Goal: Information Seeking & Learning: Learn about a topic

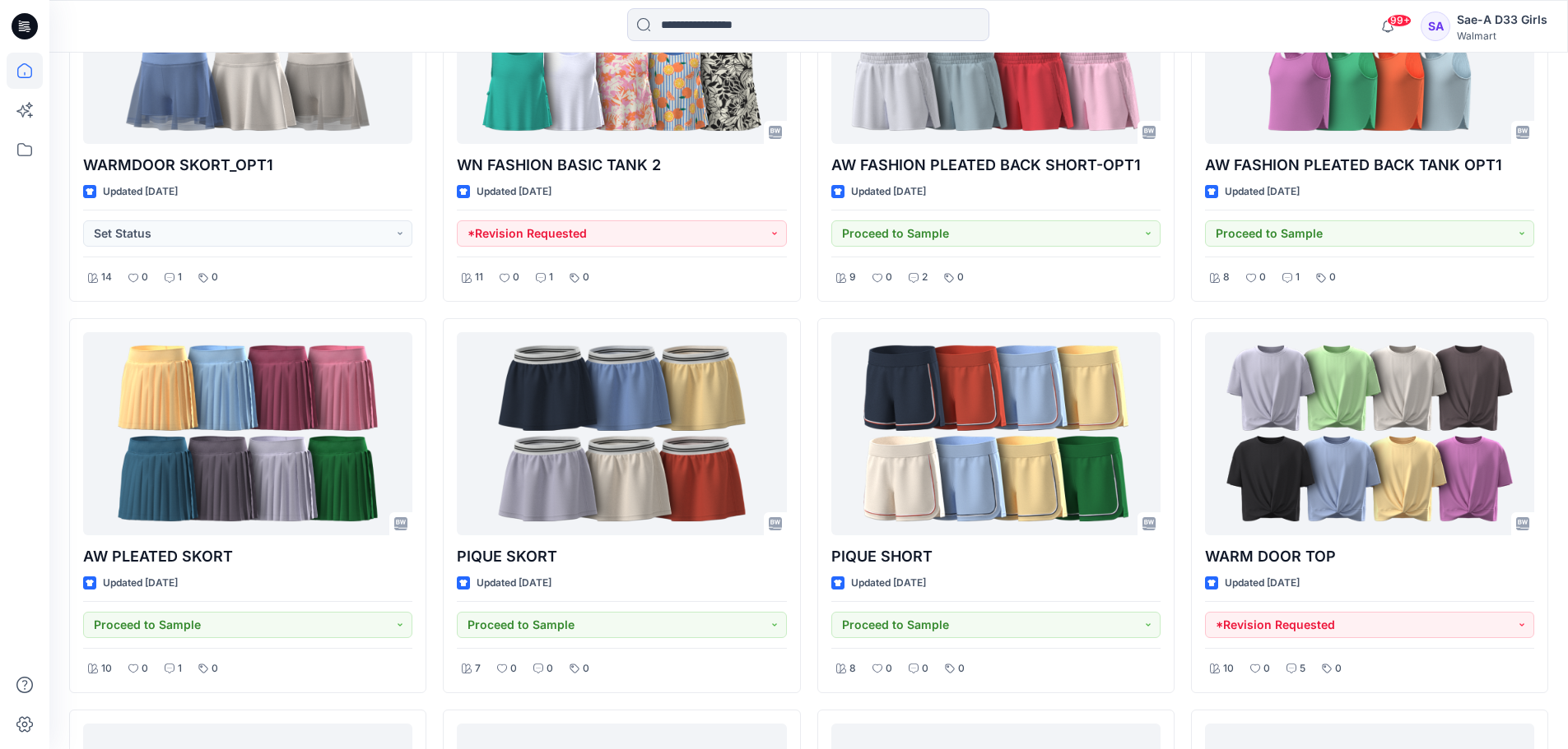
scroll to position [2783, 0]
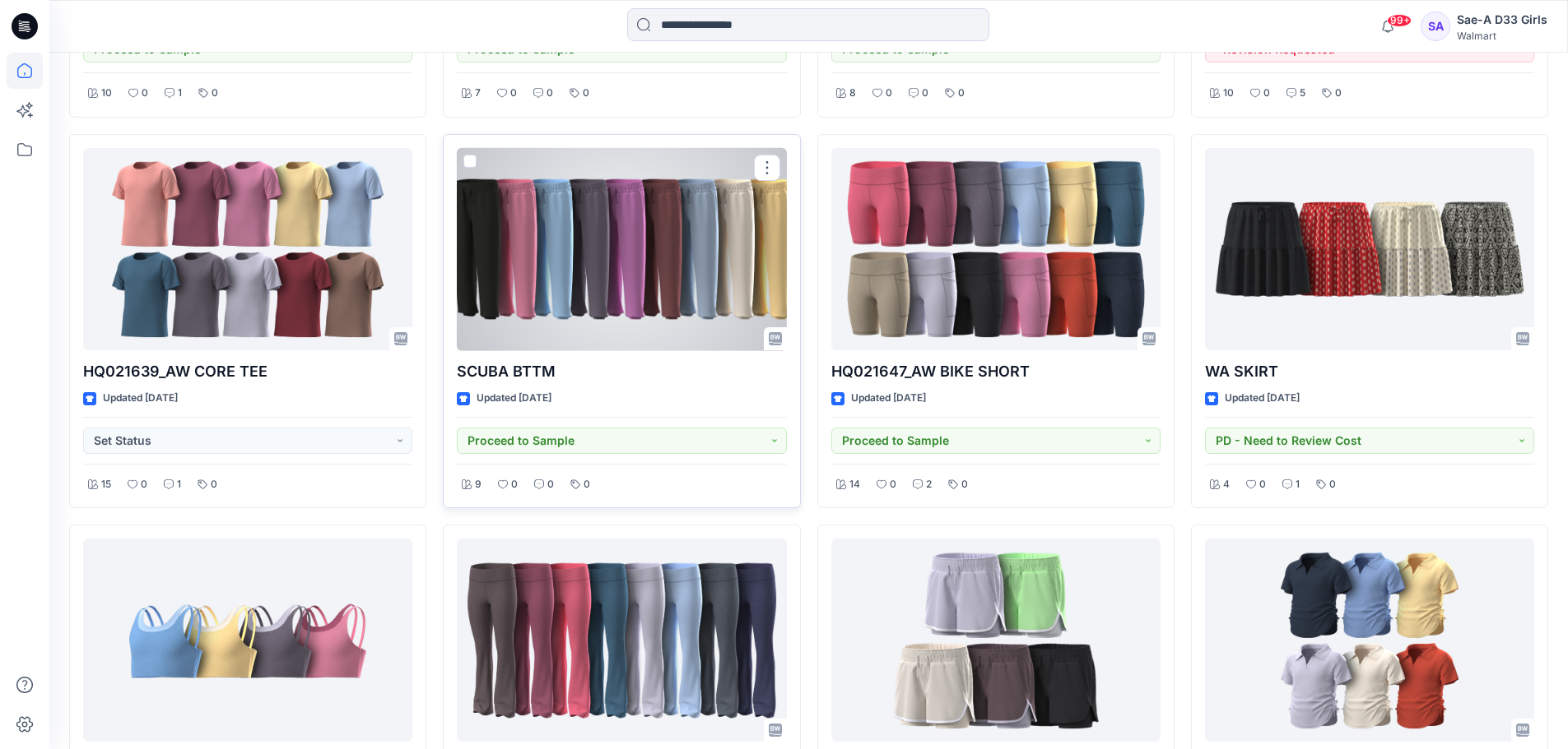
click at [645, 250] on div at bounding box center [621, 249] width 329 height 203
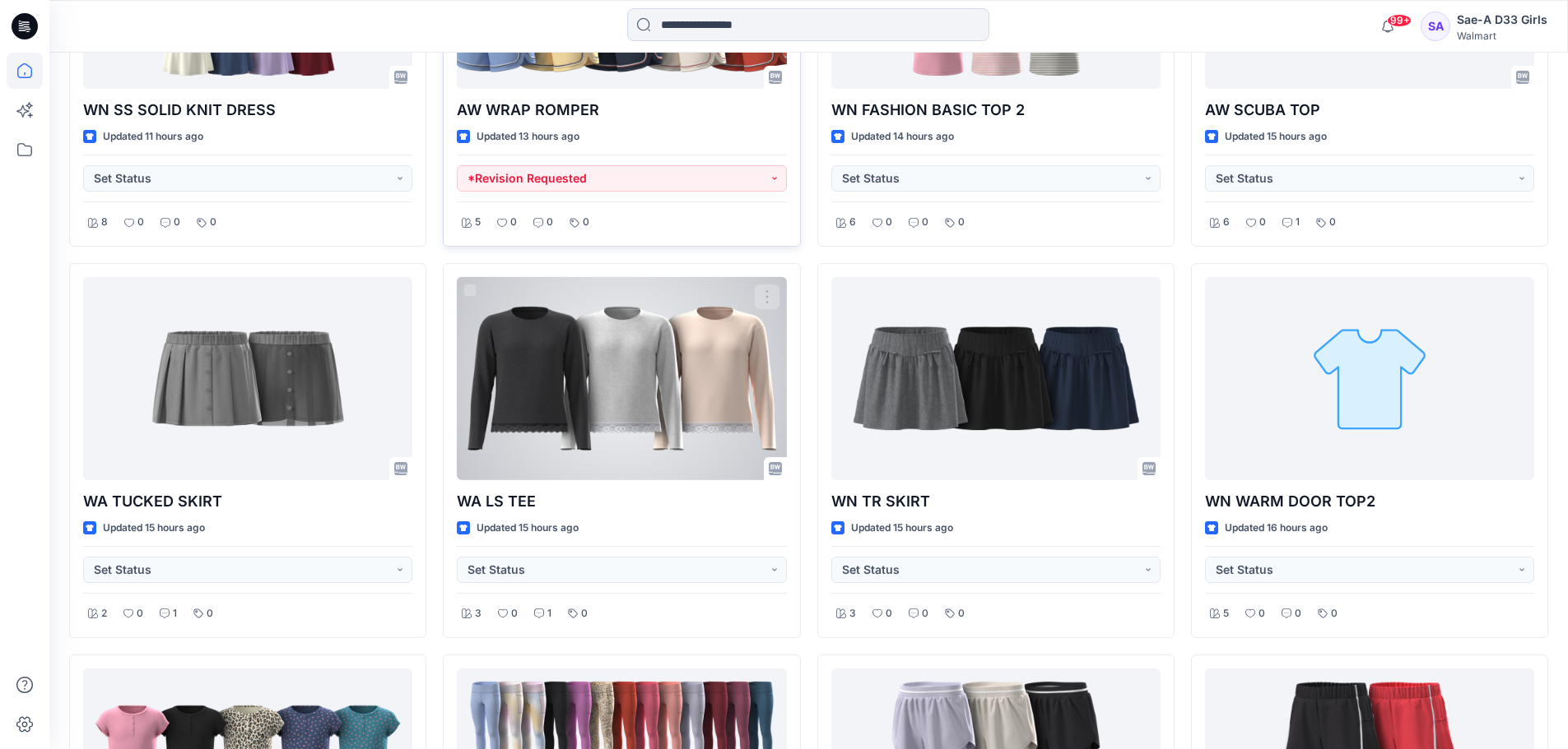
scroll to position [562, 0]
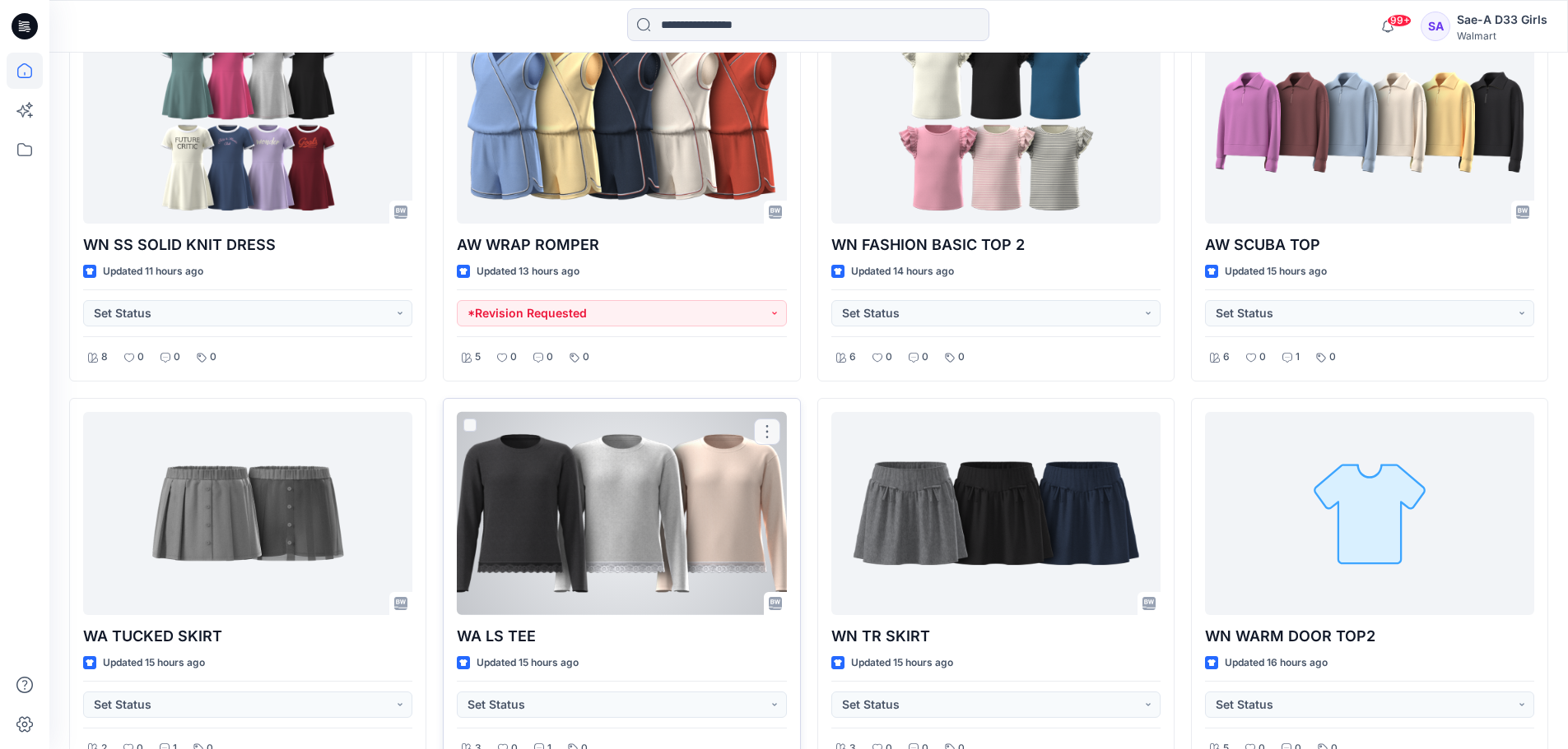
click at [654, 524] on div at bounding box center [621, 513] width 329 height 203
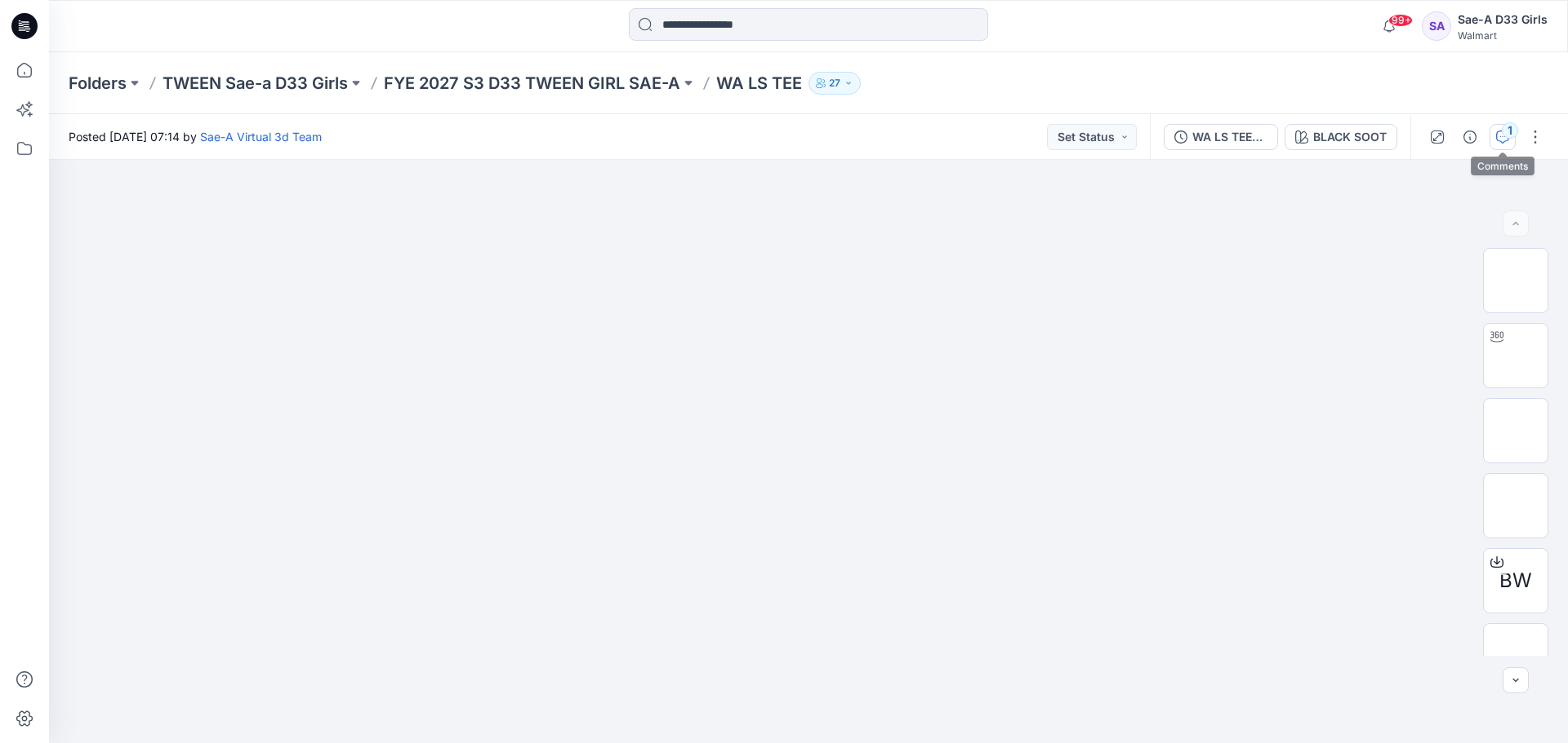
click at [1509, 137] on div "1" at bounding box center [1510, 130] width 17 height 17
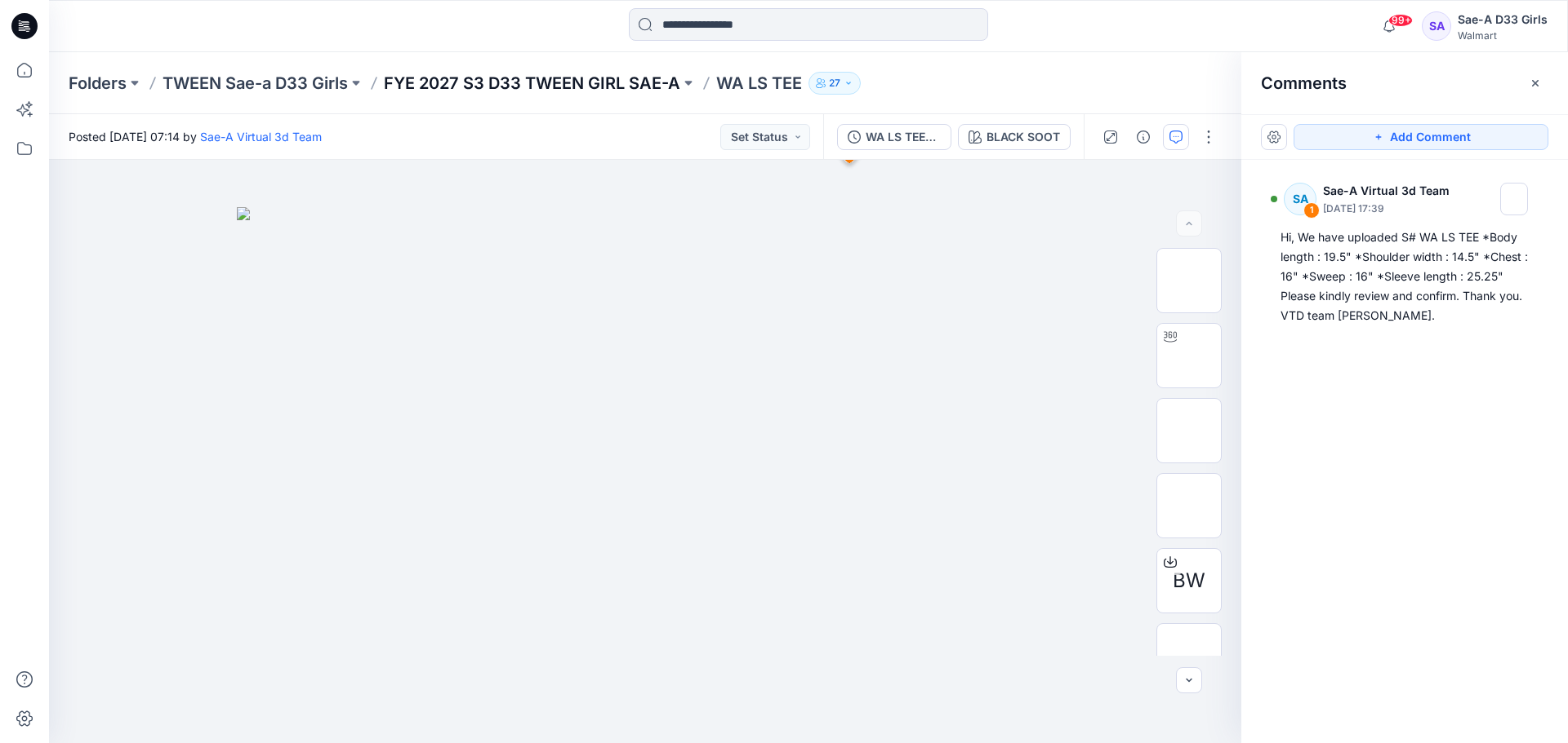
click at [543, 84] on p "FYE 2027 S3 D33 TWEEN GIRL SAE-A" at bounding box center [532, 84] width 296 height 23
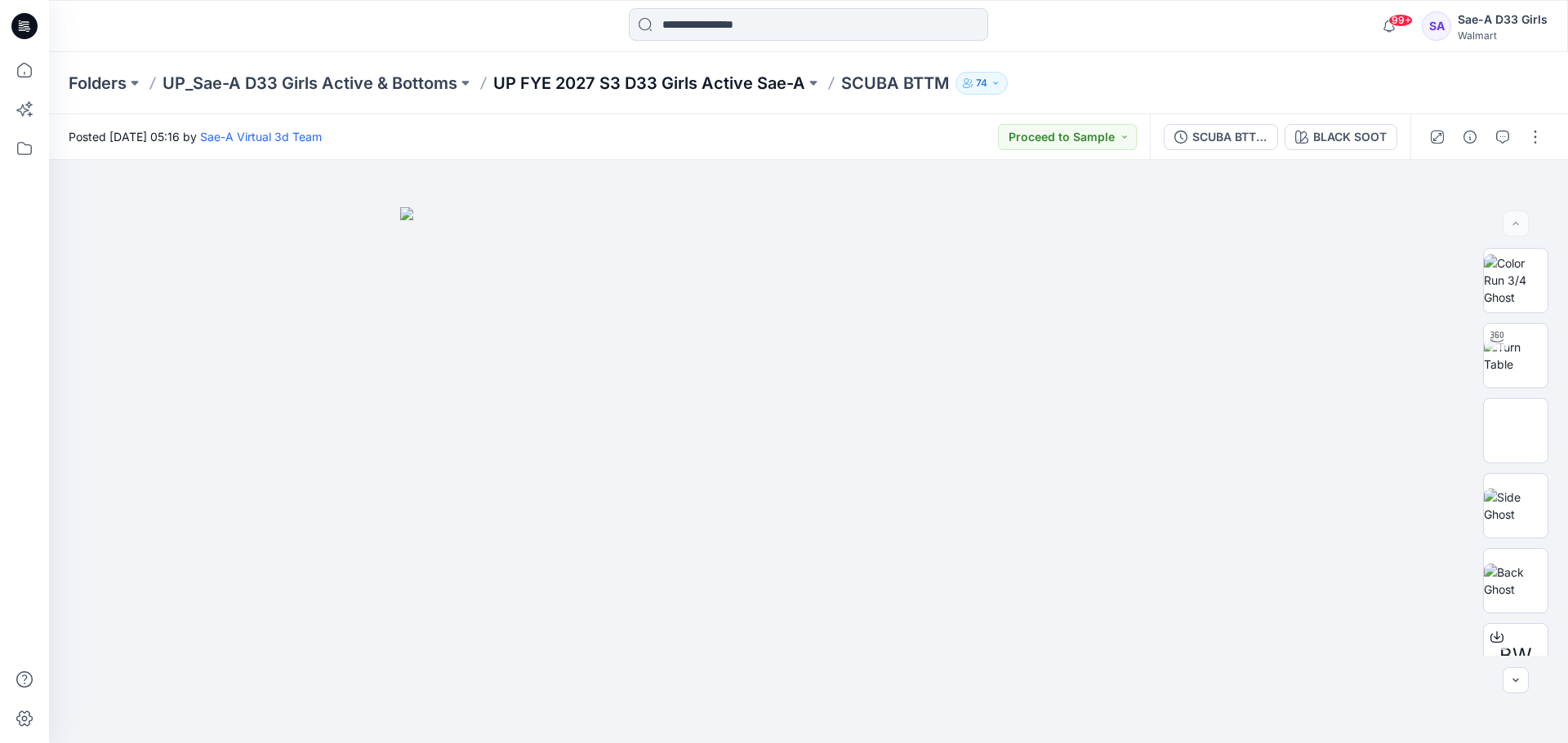
click at [624, 84] on p "UP FYE 2027 S3 D33 Girls Active Sae-A" at bounding box center [649, 84] width 312 height 23
